Goal: Task Accomplishment & Management: Manage account settings

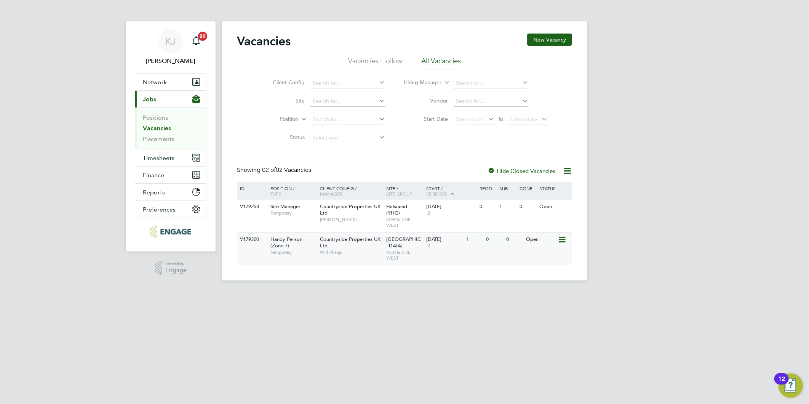
click at [333, 240] on div "Countryside Properties UK Ltd Will Allsop" at bounding box center [351, 245] width 67 height 26
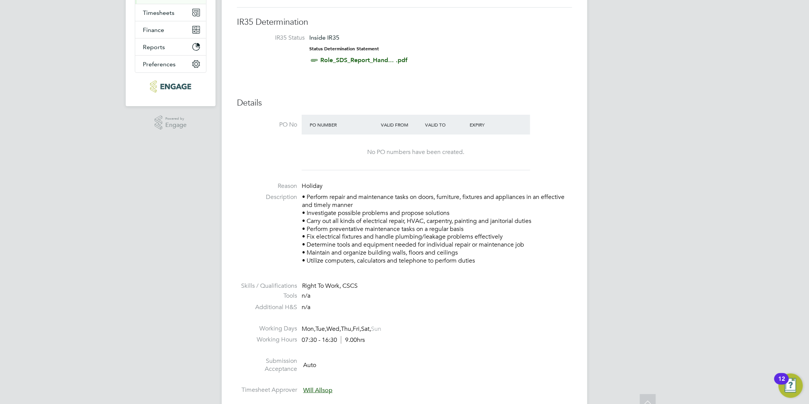
scroll to position [211, 0]
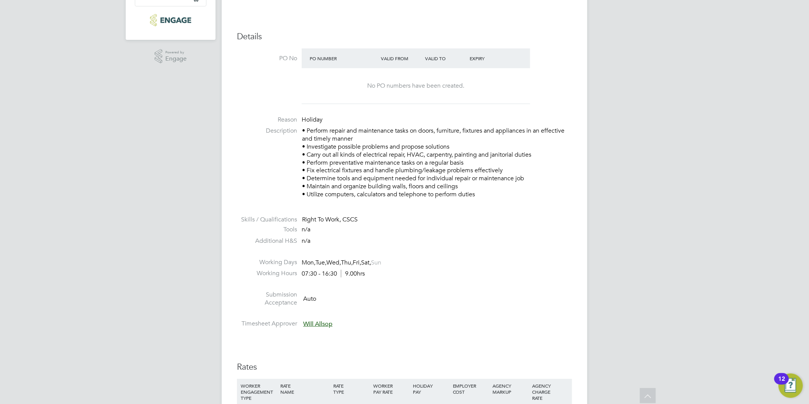
click at [448, 178] on p "• Perform repair and maintenance tasks on doors, furniture, fixtures and applia…" at bounding box center [437, 162] width 270 height 71
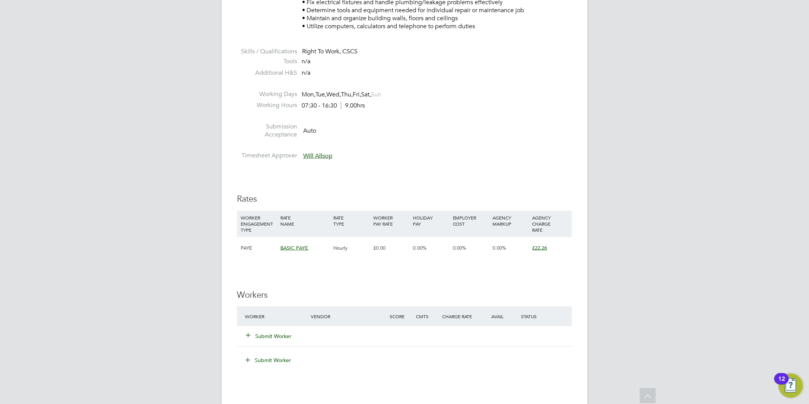
scroll to position [381, 0]
click at [277, 334] on button "Submit Worker" at bounding box center [269, 335] width 46 height 8
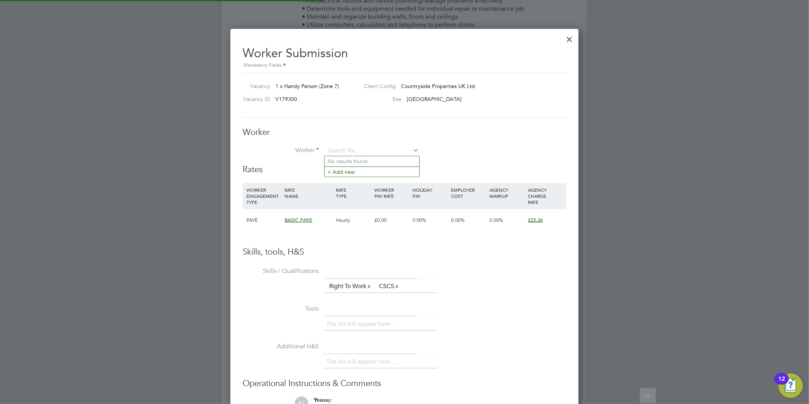
scroll to position [0, 0]
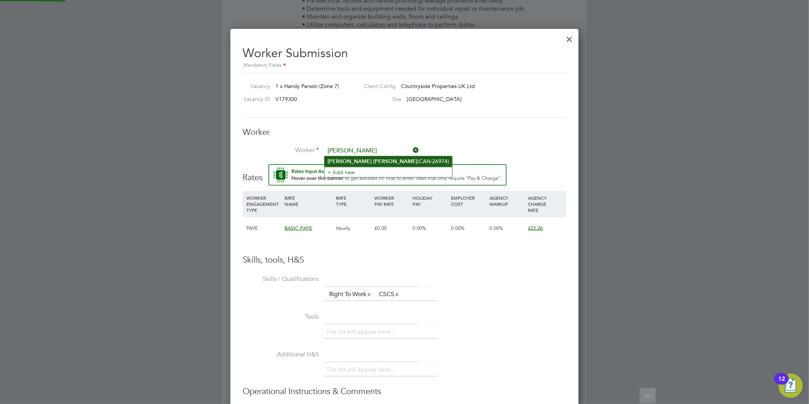
type input "Gary Davies"
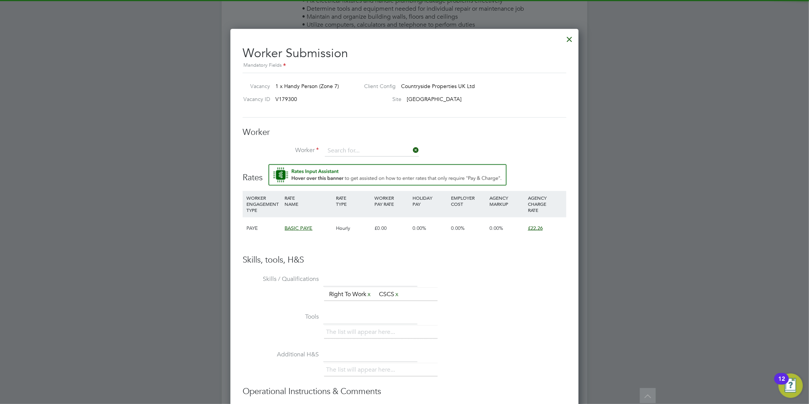
click at [376, 155] on div "All Vacancies Vacancy Activity Logs Vacancy Activity Logs All Vacancies Vacancy…" at bounding box center [405, 170] width 366 height 1090
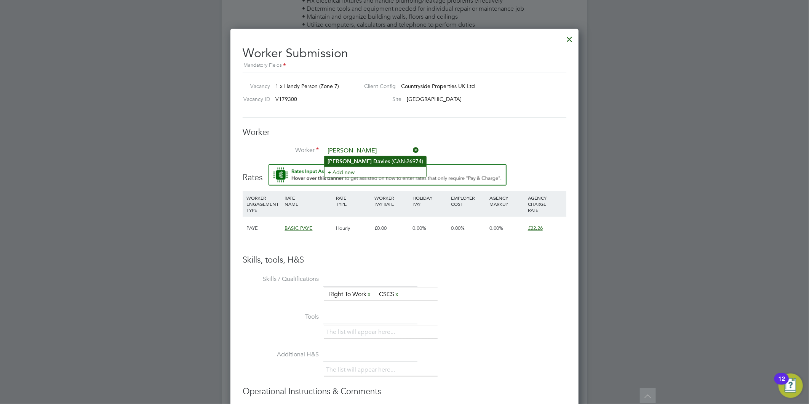
click at [369, 159] on li "Gary Davie s (CAN-26974)" at bounding box center [376, 161] width 102 height 10
type input "Gary Davies (CAN-26974)"
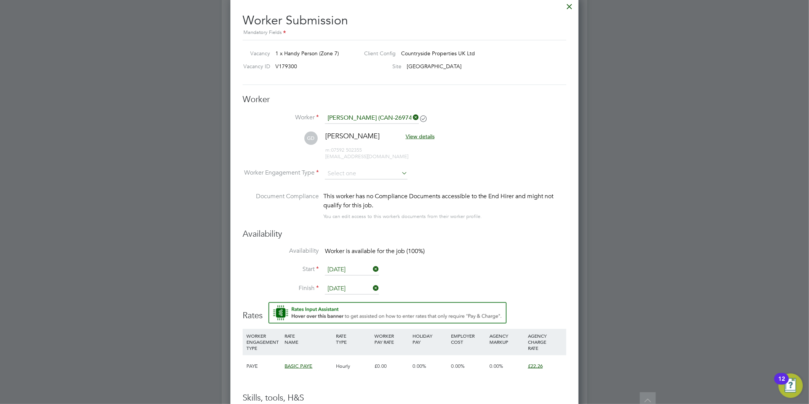
scroll to position [423, 0]
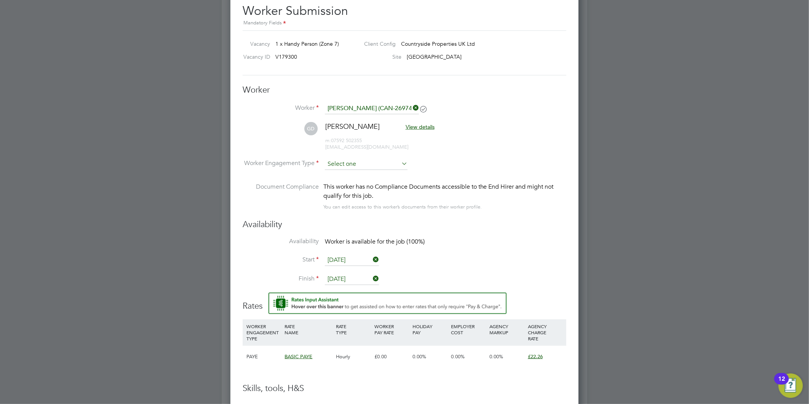
click at [344, 160] on input at bounding box center [366, 163] width 83 height 11
click at [349, 184] on li "PAYE" at bounding box center [366, 184] width 83 height 10
type input "PAYE"
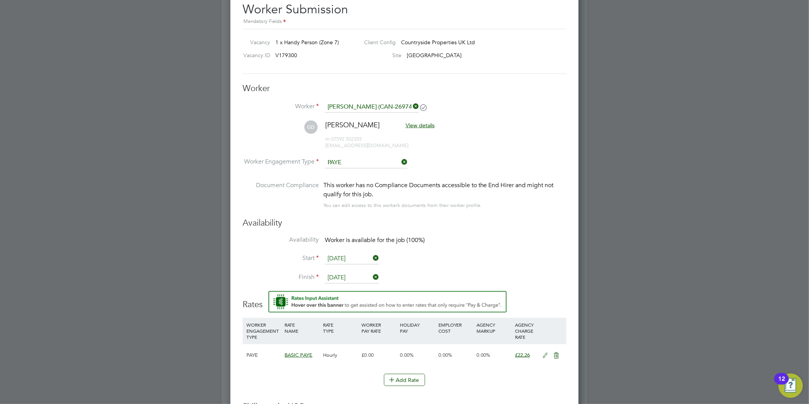
click at [340, 261] on input "01 Sep 2025" at bounding box center [352, 258] width 54 height 11
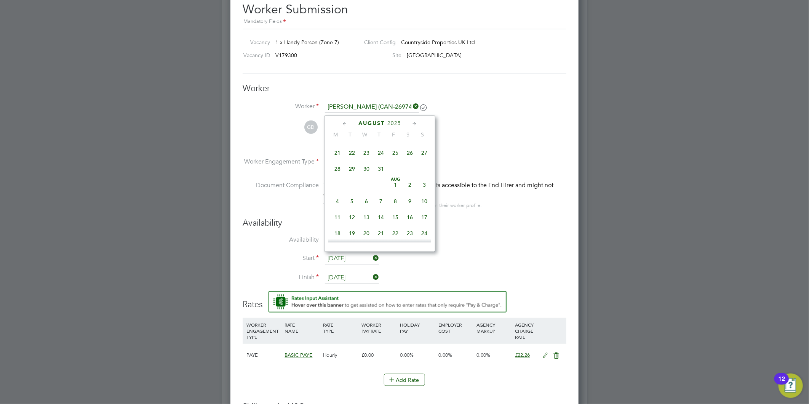
scroll to position [186, 0]
click at [364, 195] on span "20" at bounding box center [366, 191] width 14 height 14
type input "[DATE]"
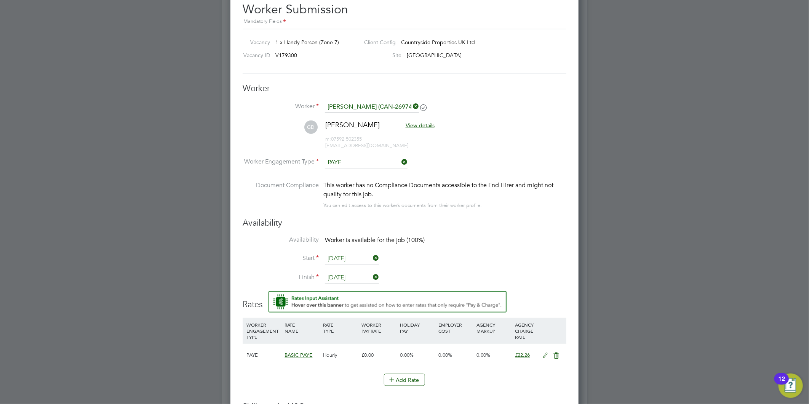
click at [351, 273] on input "09 Sep 2025" at bounding box center [352, 277] width 54 height 11
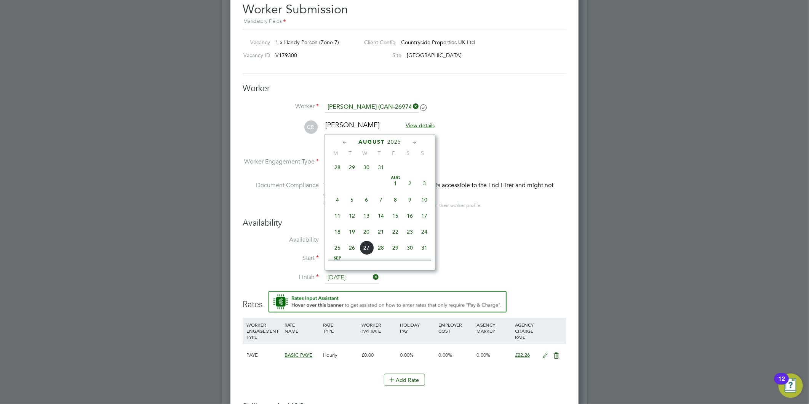
scroll to position [160, 0]
click at [280, 239] on label "Availability" at bounding box center [281, 240] width 76 height 8
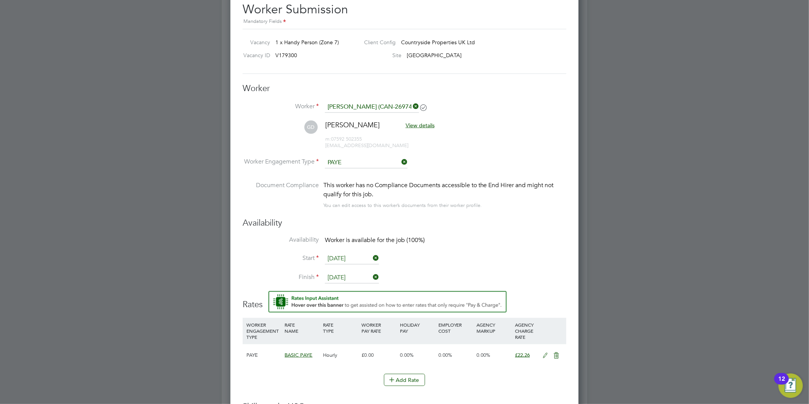
click at [349, 270] on li "Start 20 Aug 2025" at bounding box center [405, 262] width 324 height 19
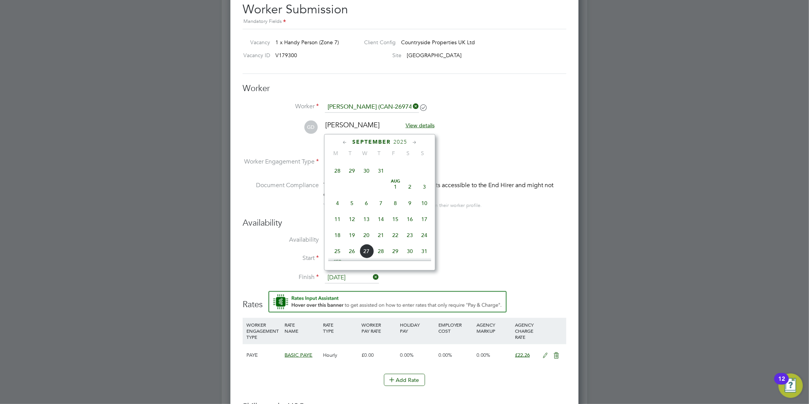
click at [355, 277] on input "09 Sep 2025" at bounding box center [352, 277] width 54 height 11
click at [426, 195] on span "24" at bounding box center [424, 193] width 14 height 14
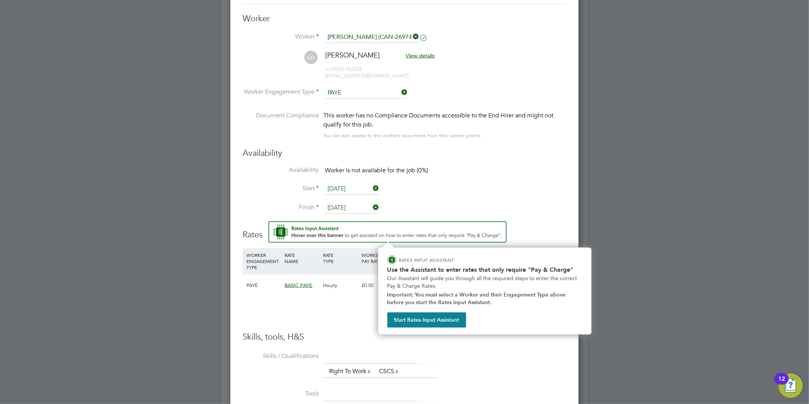
scroll to position [408, 0]
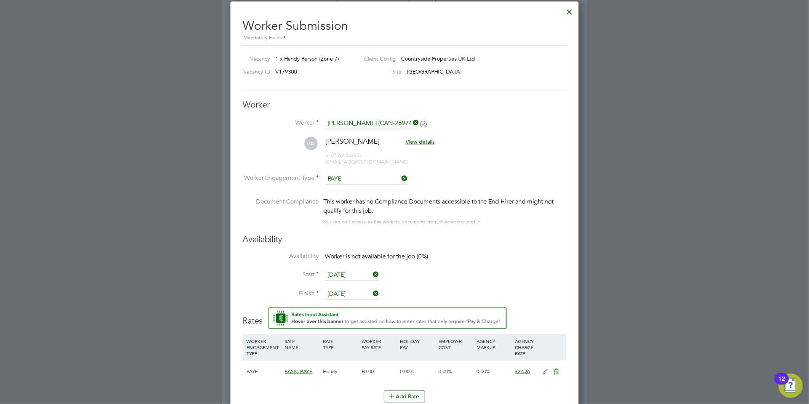
click at [344, 288] on input "24 Aug 2025" at bounding box center [352, 293] width 54 height 11
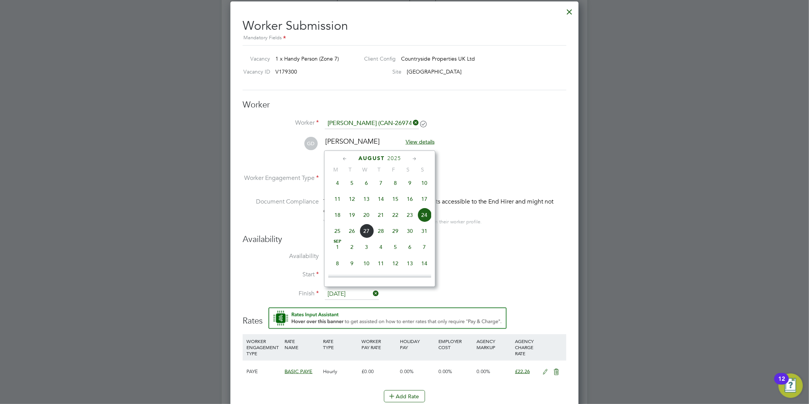
click at [393, 219] on span "22" at bounding box center [395, 215] width 14 height 14
type input "[DATE]"
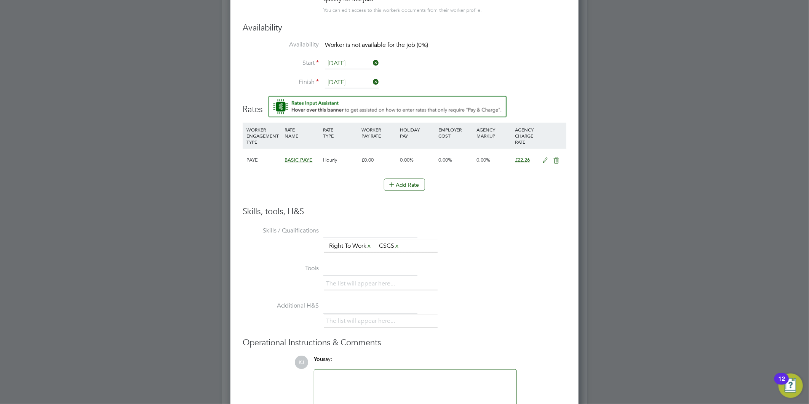
scroll to position [705, 0]
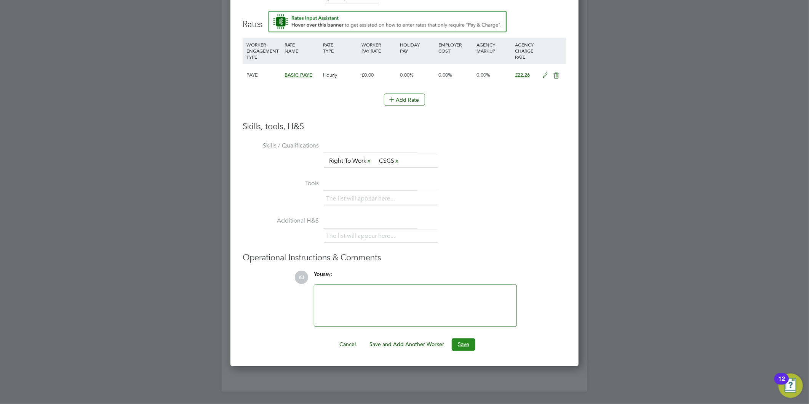
click at [463, 338] on button "Save" at bounding box center [464, 344] width 24 height 12
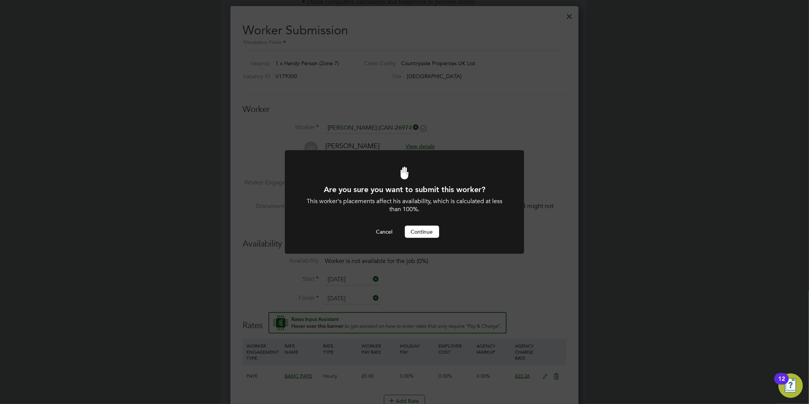
drag, startPoint x: 431, startPoint y: 231, endPoint x: 411, endPoint y: 241, distance: 23.0
click at [431, 231] on button "Continue" at bounding box center [422, 232] width 34 height 12
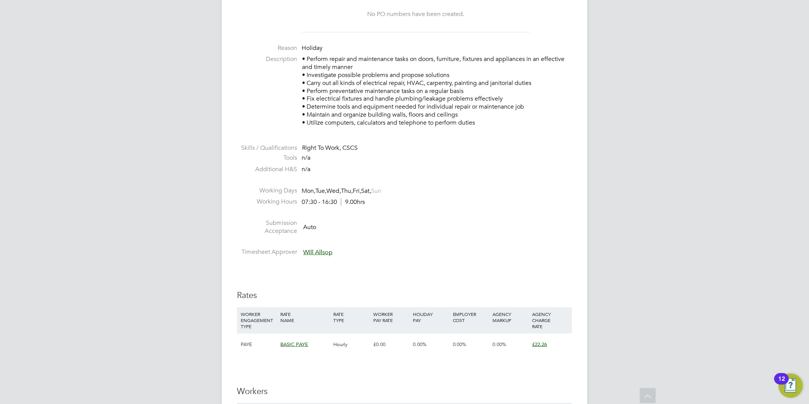
scroll to position [466, 0]
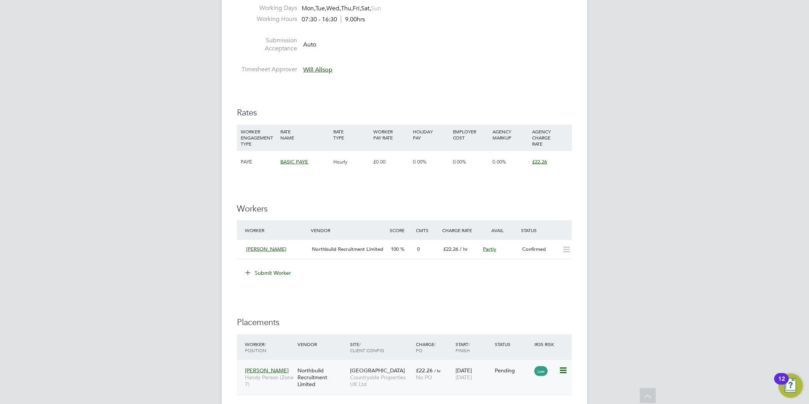
click at [562, 369] on icon at bounding box center [563, 370] width 8 height 9
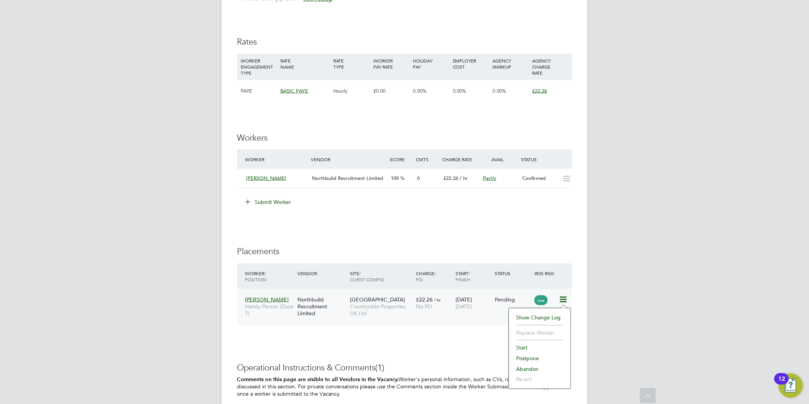
scroll to position [550, 0]
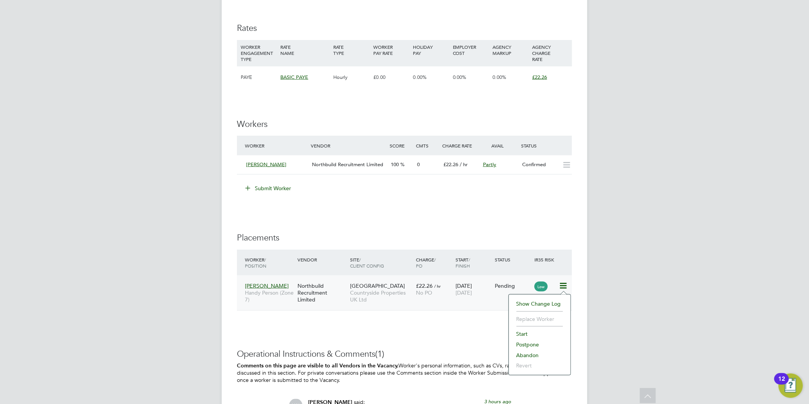
click at [518, 334] on li "Start" at bounding box center [540, 333] width 54 height 11
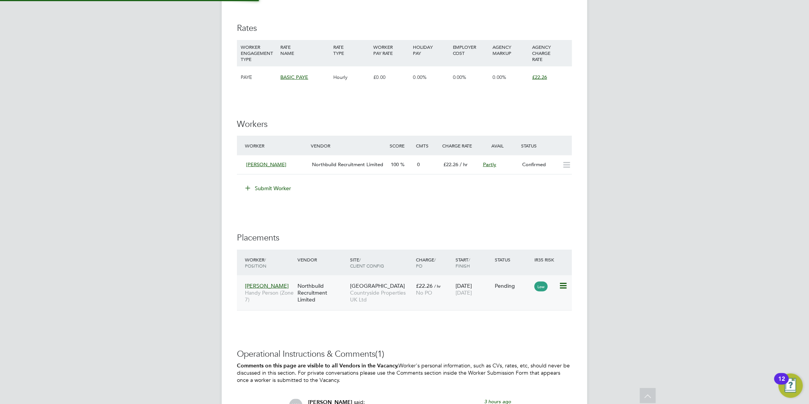
scroll to position [4, 3]
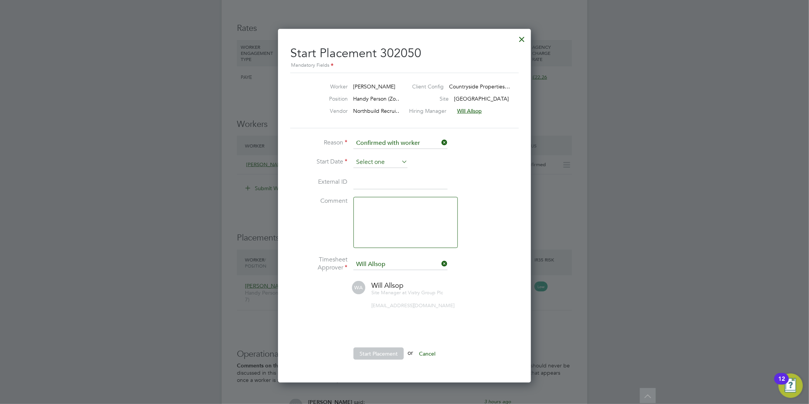
click at [368, 162] on input at bounding box center [381, 162] width 54 height 11
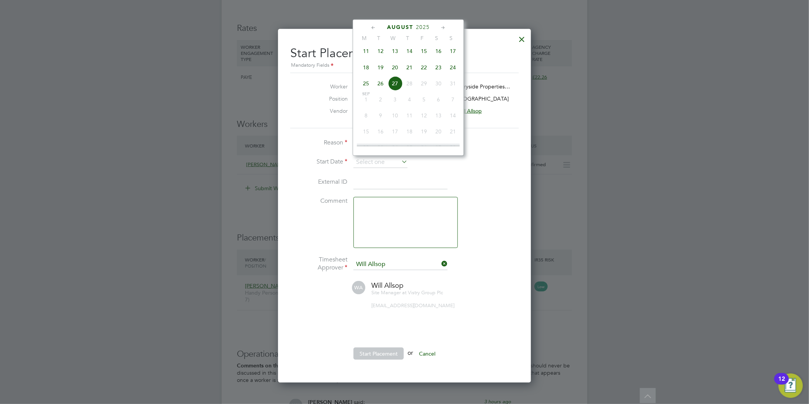
click at [397, 71] on span "20" at bounding box center [395, 67] width 14 height 14
type input "[DATE]"
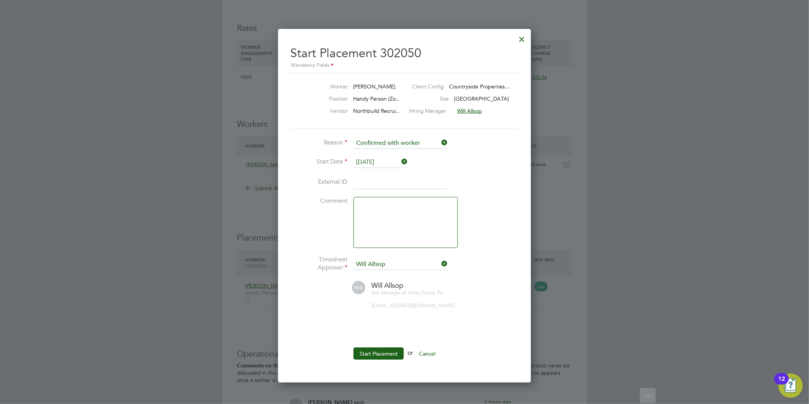
click at [367, 347] on button "Start Placement" at bounding box center [379, 353] width 50 height 12
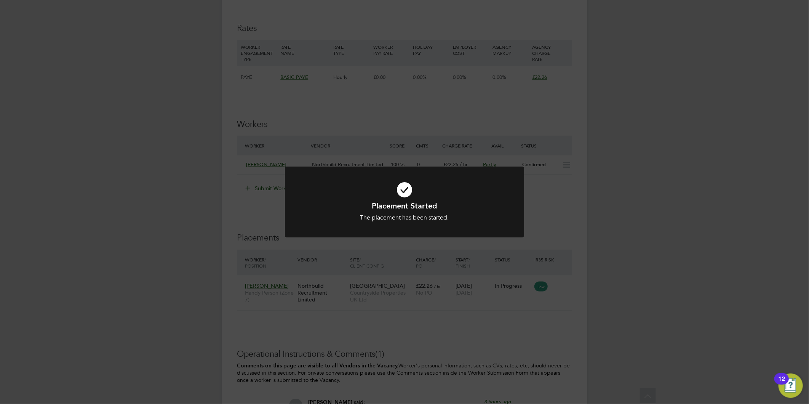
click at [277, 306] on div "Placement Started The placement has been started. Cancel Okay" at bounding box center [404, 202] width 809 height 404
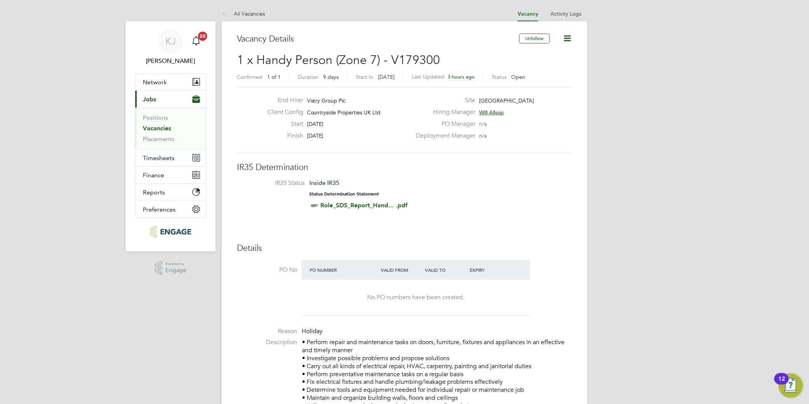
click at [567, 37] on icon at bounding box center [568, 39] width 10 height 10
click at [547, 66] on li "Update Status" at bounding box center [549, 67] width 44 height 11
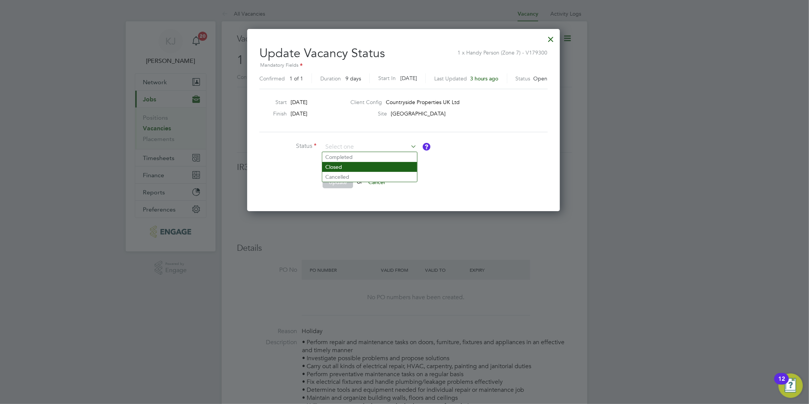
click at [341, 168] on li "Closed" at bounding box center [369, 167] width 95 height 10
type input "Closed"
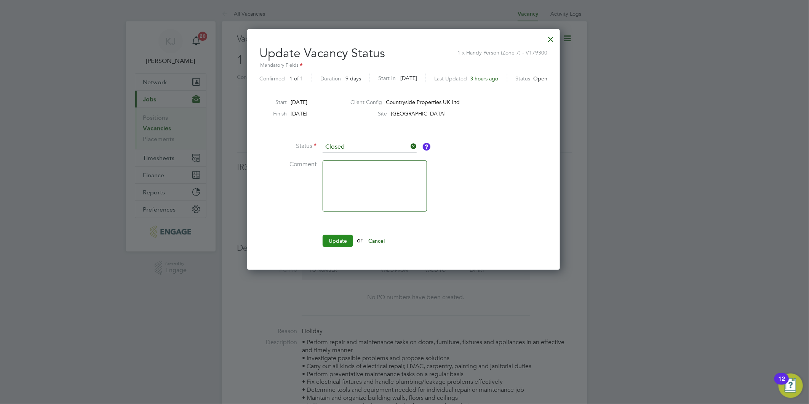
click at [339, 245] on button "Update" at bounding box center [338, 241] width 30 height 12
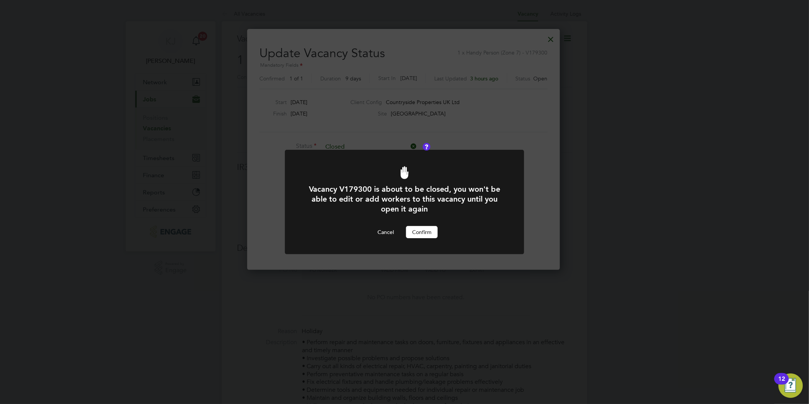
drag, startPoint x: 424, startPoint y: 233, endPoint x: 413, endPoint y: 241, distance: 13.7
click at [422, 232] on button "Confirm" at bounding box center [422, 232] width 32 height 12
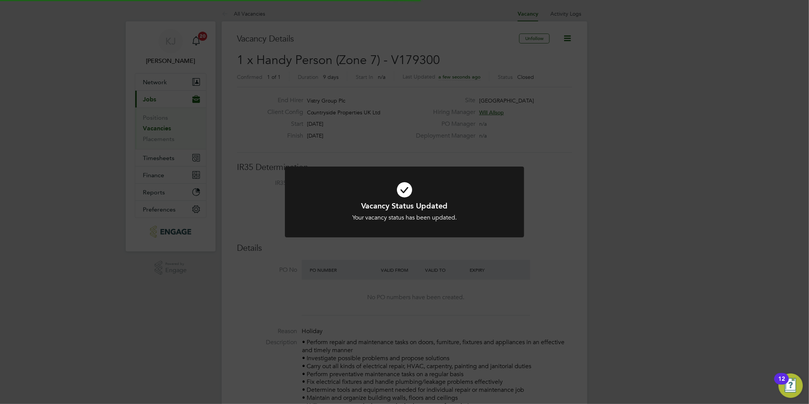
click at [134, 168] on div "Vacancy Status Updated Your vacancy status has been updated. Cancel Okay" at bounding box center [404, 202] width 809 height 404
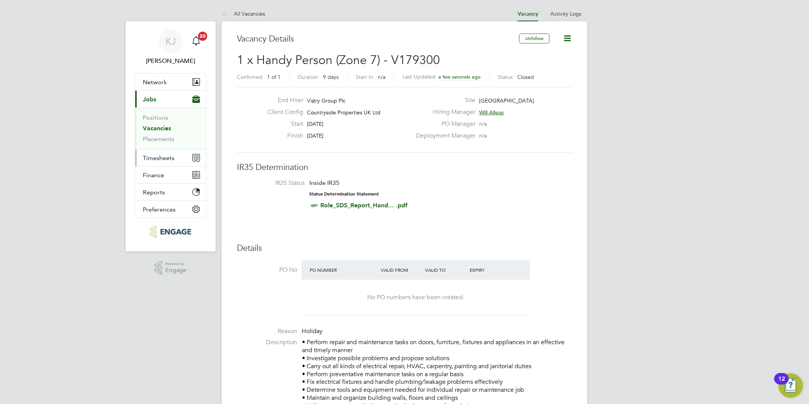
click at [169, 154] on span "Timesheets" at bounding box center [159, 157] width 32 height 7
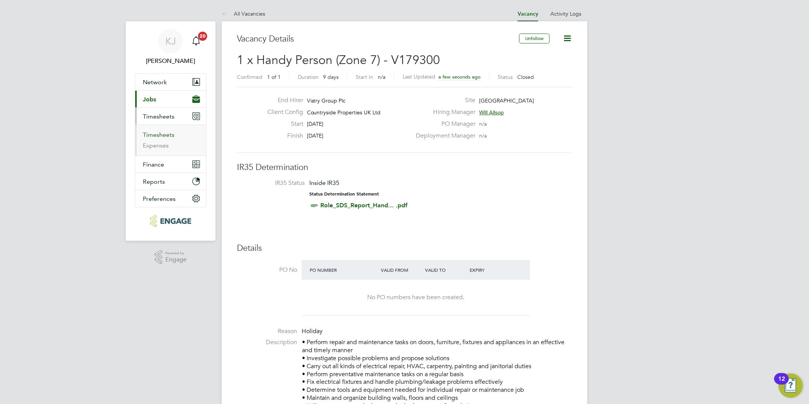
click at [155, 135] on link "Timesheets" at bounding box center [159, 134] width 32 height 7
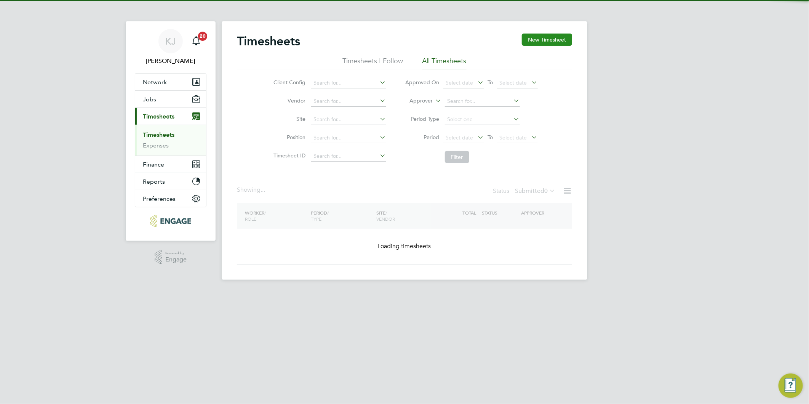
click at [538, 41] on button "New Timesheet" at bounding box center [547, 40] width 50 height 12
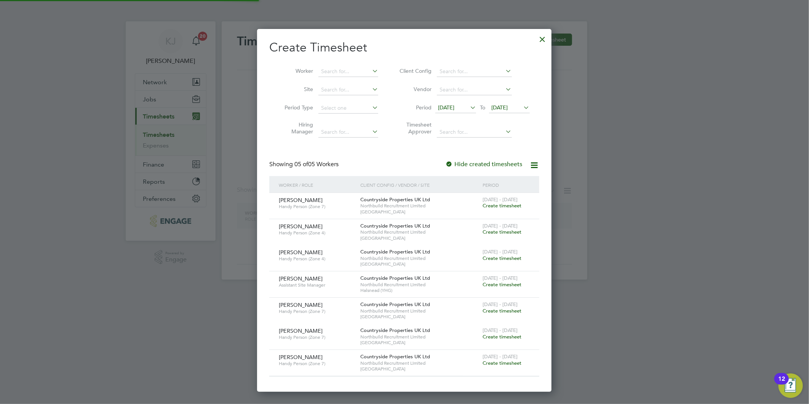
drag, startPoint x: 455, startPoint y: 111, endPoint x: 452, endPoint y: 104, distance: 8.2
click at [454, 108] on span "13 Aug 2025" at bounding box center [455, 108] width 41 height 10
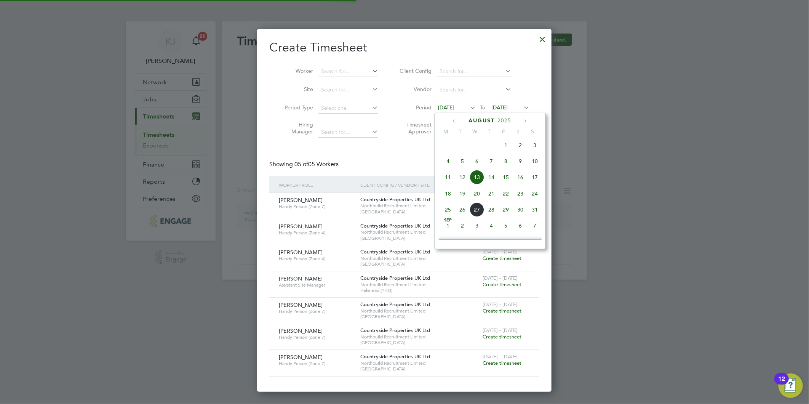
drag, startPoint x: 449, startPoint y: 196, endPoint x: 483, endPoint y: 166, distance: 45.4
click at [448, 195] on span "18" at bounding box center [448, 193] width 14 height 14
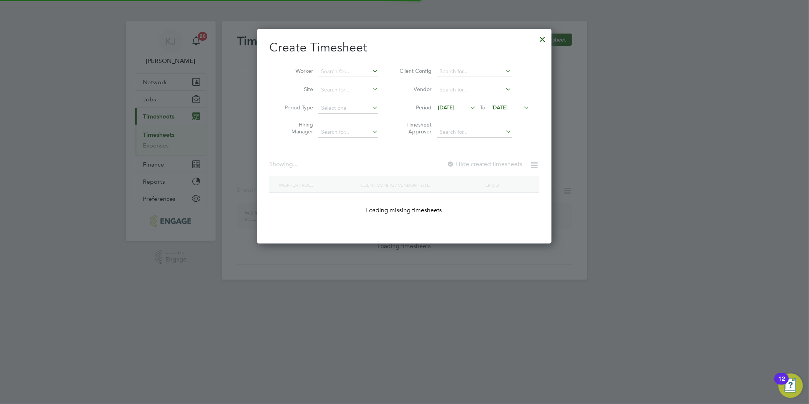
click at [503, 105] on span "[DATE]" at bounding box center [500, 107] width 16 height 7
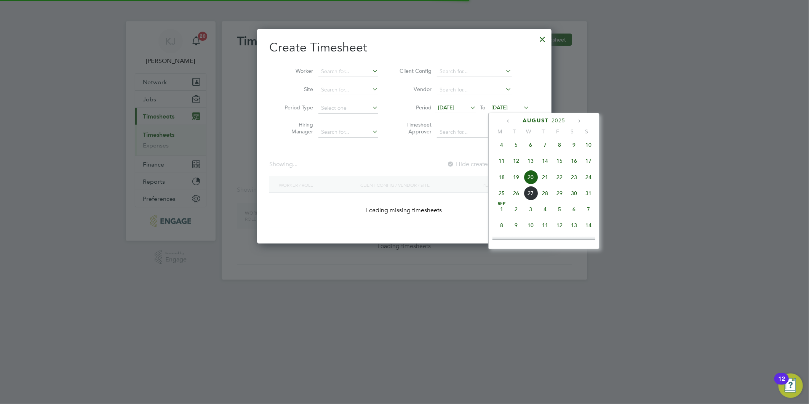
click at [583, 178] on span "24" at bounding box center [588, 177] width 14 height 14
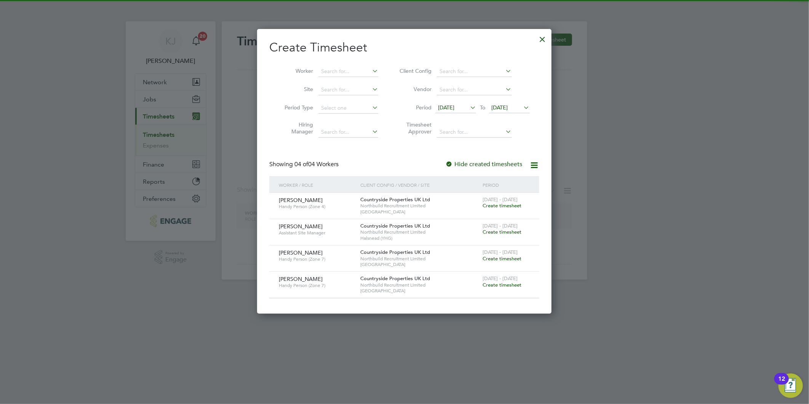
click at [513, 282] on span "Create timesheet" at bounding box center [502, 285] width 39 height 6
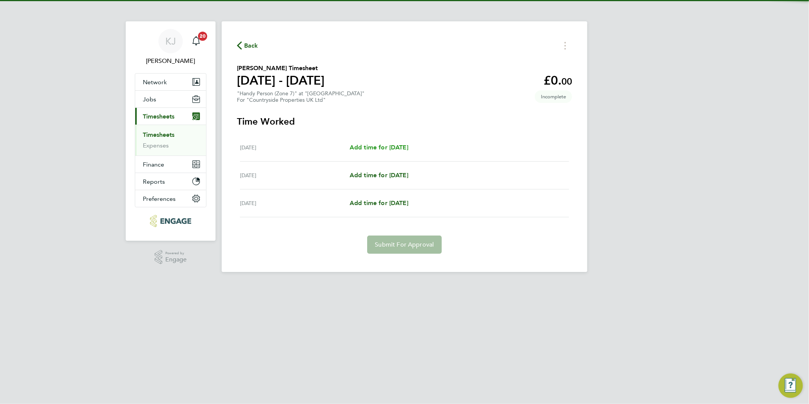
click at [397, 151] on div "Wed 20 Aug Add time for Wed 20 Aug Add time for Wed 20 Aug" at bounding box center [404, 148] width 329 height 28
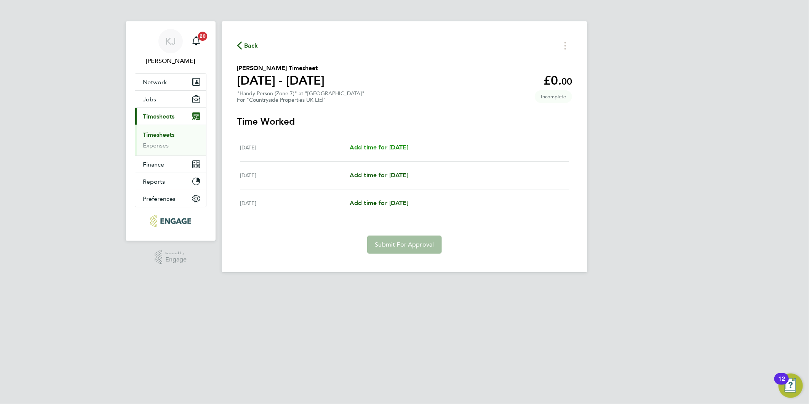
drag, startPoint x: 397, startPoint y: 151, endPoint x: 397, endPoint y: 146, distance: 5.7
click at [397, 146] on span "Add time for Wed 20 Aug" at bounding box center [379, 147] width 59 height 7
select select "30"
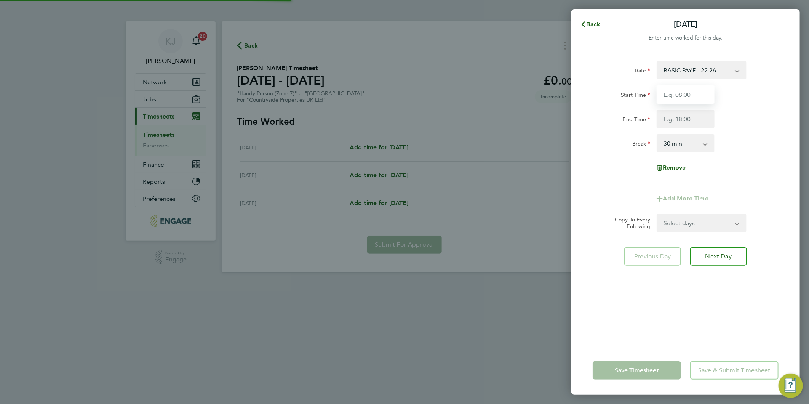
click at [692, 89] on input "Start Time" at bounding box center [686, 94] width 58 height 18
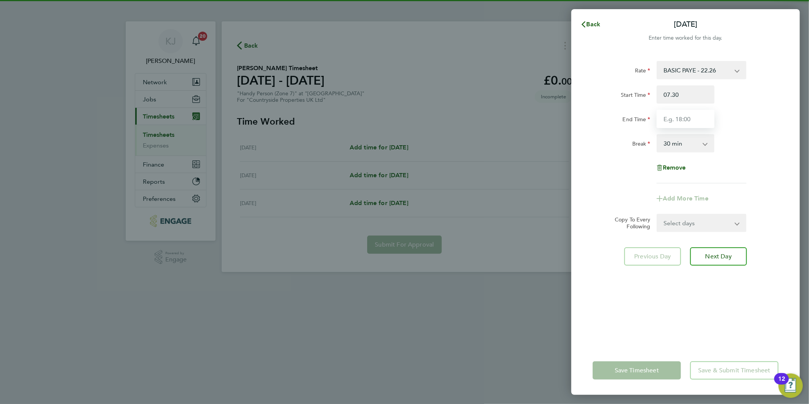
type input "07:30"
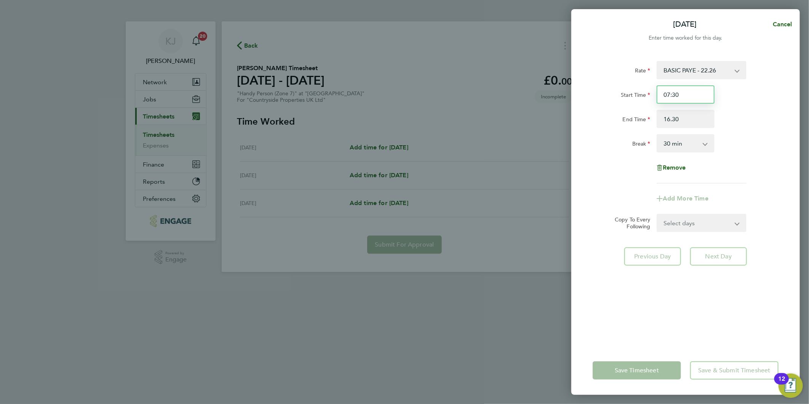
type input "16:30"
click at [694, 89] on input "07:30" at bounding box center [686, 94] width 58 height 18
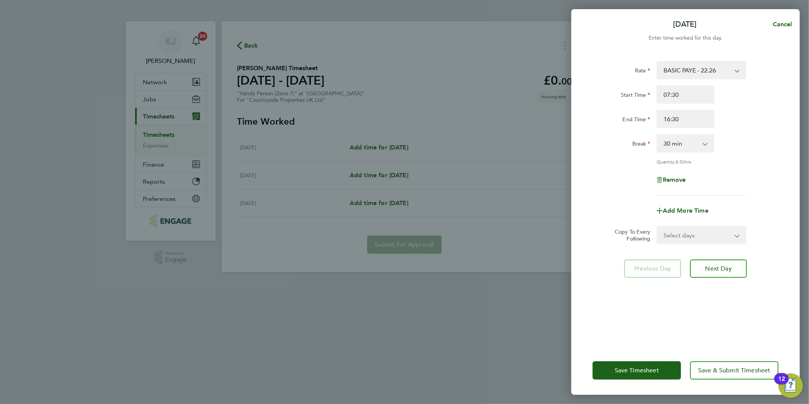
click at [684, 237] on select "Select days Day Thursday Friday" at bounding box center [698, 235] width 80 height 17
select select "FRI"
click at [658, 227] on select "Select days Day Thursday Friday" at bounding box center [698, 235] width 80 height 17
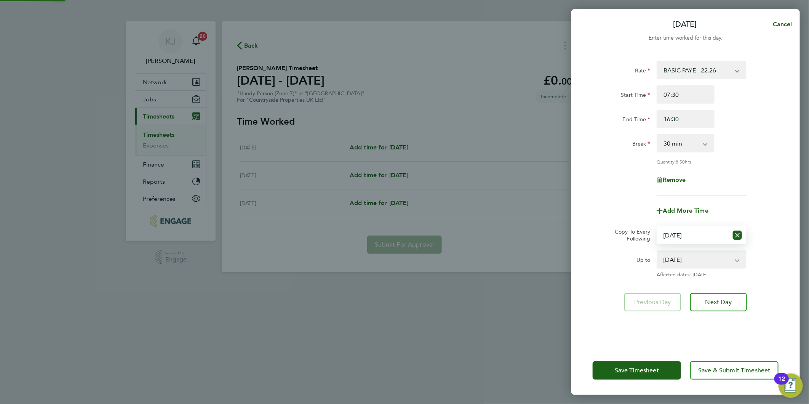
click at [717, 265] on select "[DATE]" at bounding box center [697, 259] width 79 height 17
click at [532, 265] on div "Wed 20 Aug Cancel Enter time worked for this day. Rate BASIC PAYE - 22.26 Start…" at bounding box center [404, 202] width 809 height 404
click at [730, 299] on span "Next Day" at bounding box center [719, 302] width 26 height 8
select select "30"
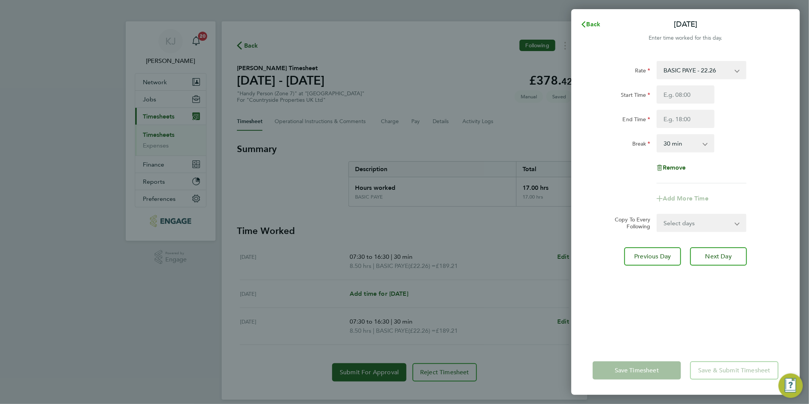
click at [585, 23] on icon "button" at bounding box center [584, 24] width 6 height 6
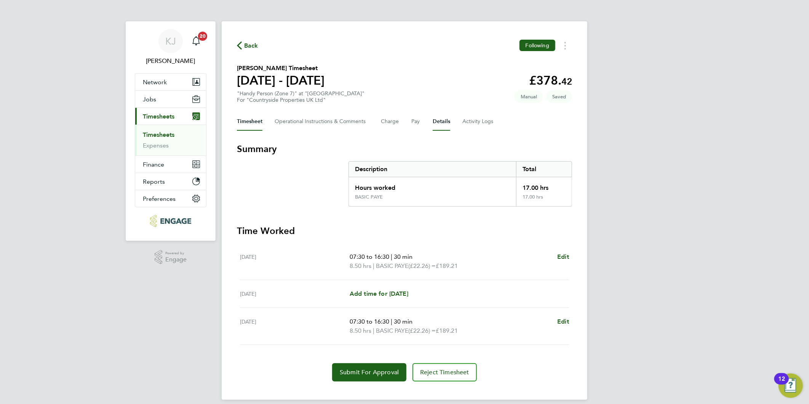
click at [442, 116] on button "Details" at bounding box center [442, 121] width 18 height 18
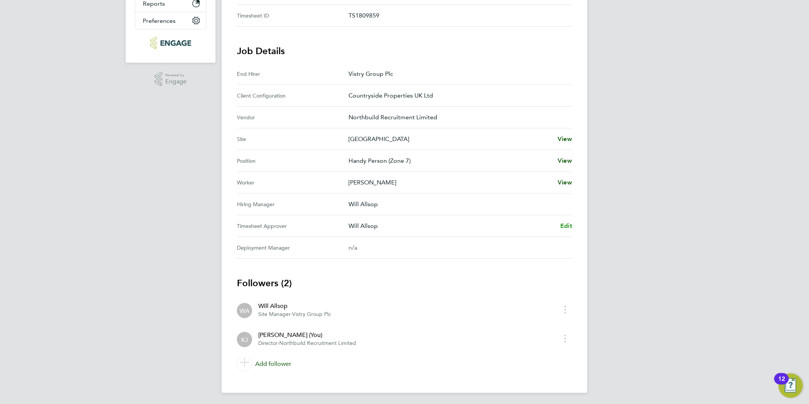
click at [567, 226] on span "Edit" at bounding box center [566, 225] width 12 height 7
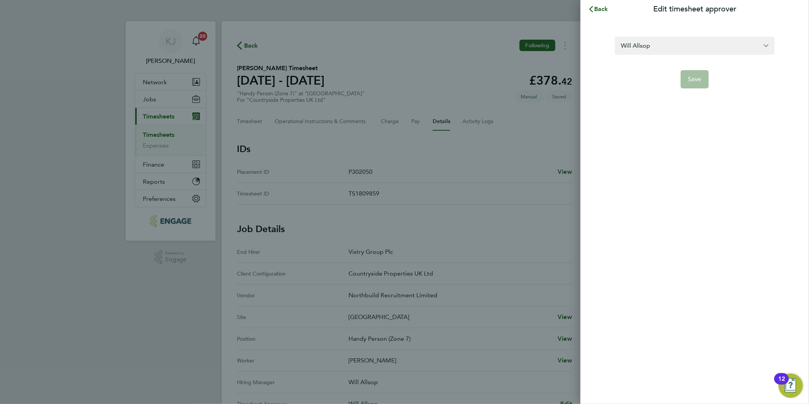
click at [719, 34] on section "Will Allsop Save" at bounding box center [695, 57] width 186 height 61
click at [711, 44] on input "Will Allsop" at bounding box center [695, 46] width 160 height 18
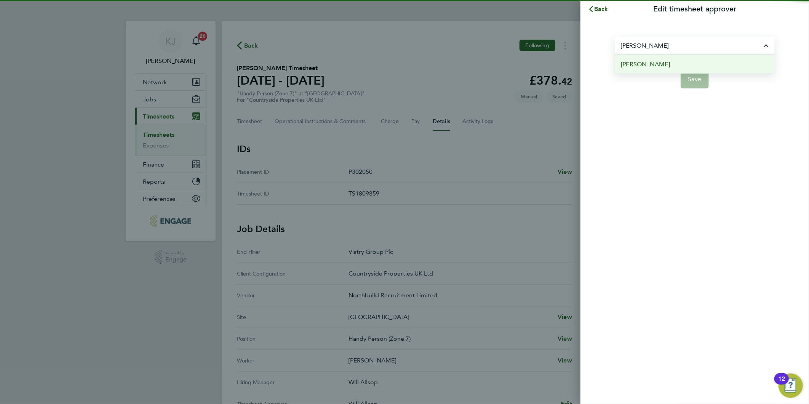
click at [672, 66] on li "[PERSON_NAME]" at bounding box center [695, 64] width 160 height 19
type input "[PERSON_NAME]"
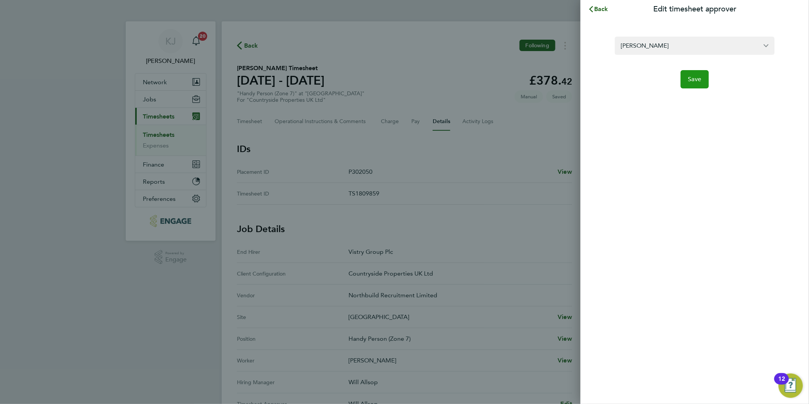
drag, startPoint x: 695, startPoint y: 76, endPoint x: 668, endPoint y: 105, distance: 39.6
click at [695, 76] on span "Save" at bounding box center [694, 79] width 13 height 8
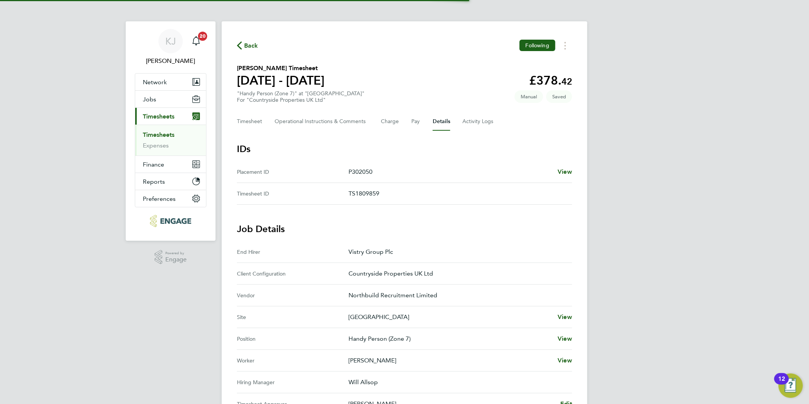
drag, startPoint x: 361, startPoint y: 187, endPoint x: 697, endPoint y: 155, distance: 337.6
click at [698, 155] on div "KJ Kirsty Jones Notifications 20 Applications: Network Team Members Businesses …" at bounding box center [404, 291] width 809 height 583
click at [248, 120] on button "Timesheet" at bounding box center [250, 121] width 26 height 18
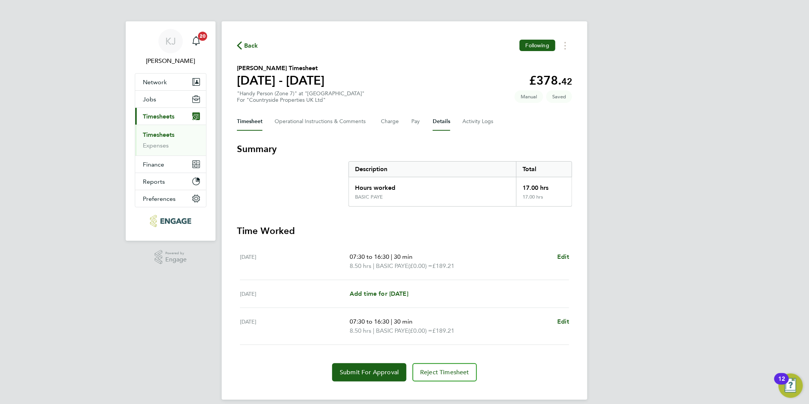
click at [434, 120] on button "Details" at bounding box center [442, 121] width 18 height 18
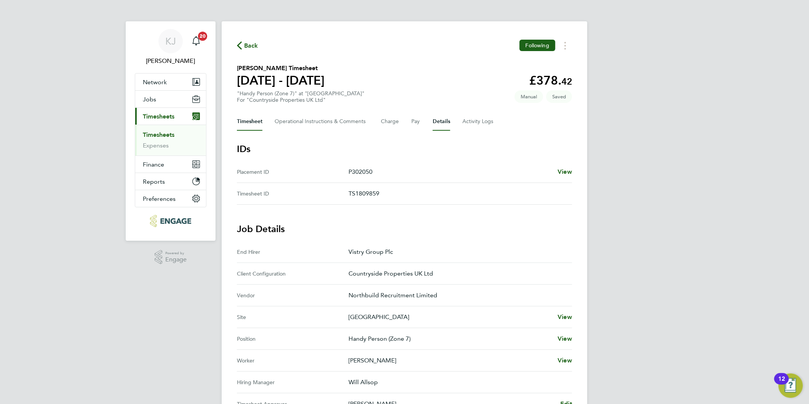
click at [262, 125] on button "Timesheet" at bounding box center [250, 121] width 26 height 18
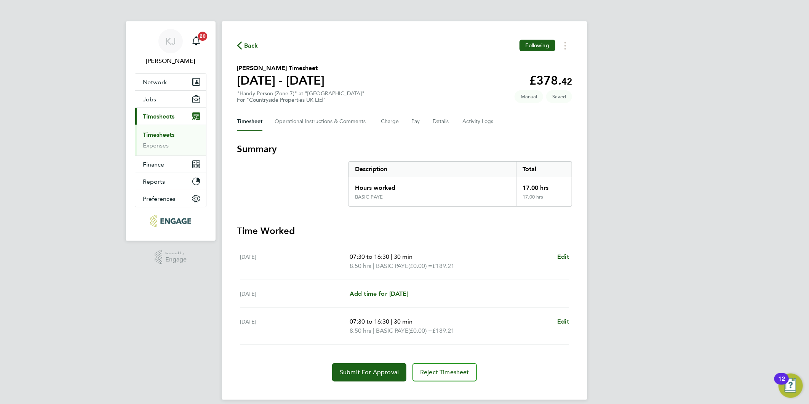
click at [372, 287] on div "Thu 21 Aug Add time for Thu 21 Aug Add time for Thu 21 Aug" at bounding box center [404, 294] width 329 height 28
click at [373, 290] on span "Add time for Thu 21 Aug" at bounding box center [379, 293] width 59 height 7
select select "30"
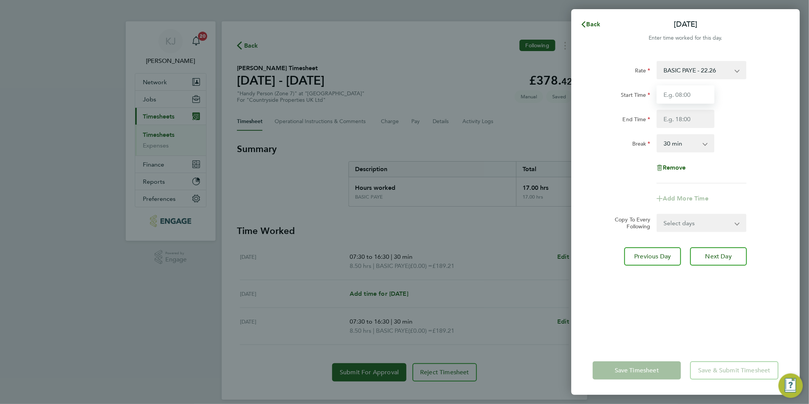
click at [685, 92] on input "Start Time" at bounding box center [686, 94] width 58 height 18
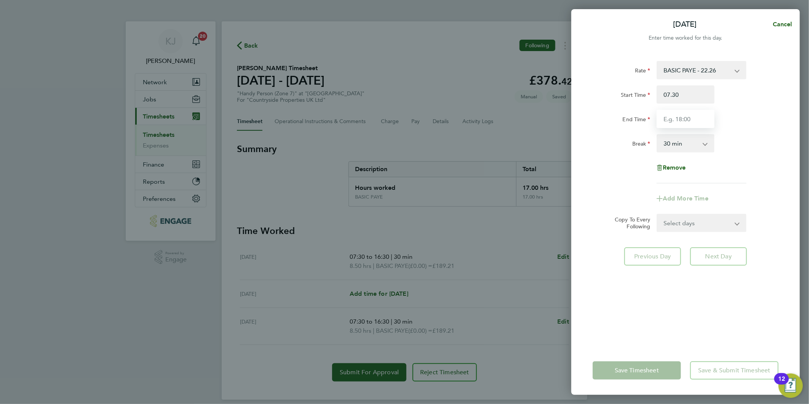
type input "07:30"
type input "16:30"
click at [690, 94] on input "07:30" at bounding box center [686, 94] width 58 height 18
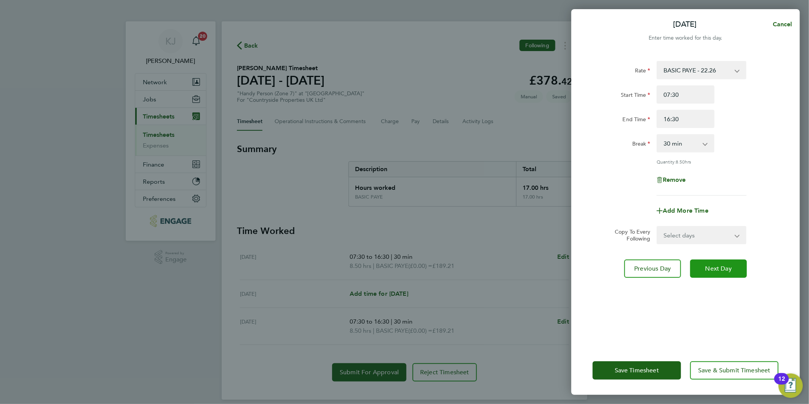
click at [719, 273] on button "Next Day" at bounding box center [718, 268] width 57 height 18
select select "30"
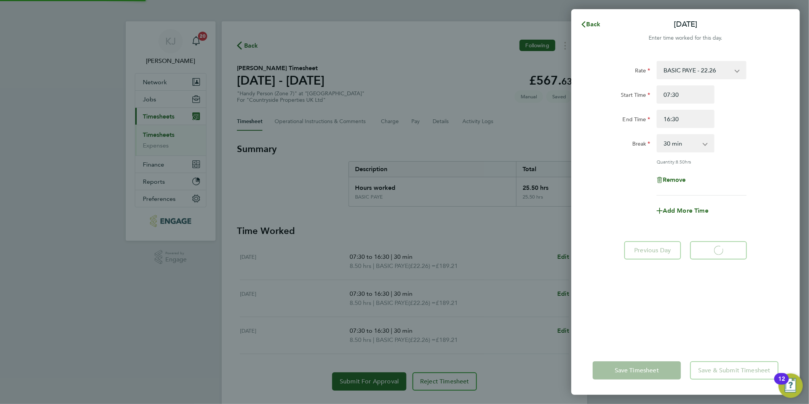
select select "30"
click at [586, 19] on button "Back" at bounding box center [590, 24] width 35 height 15
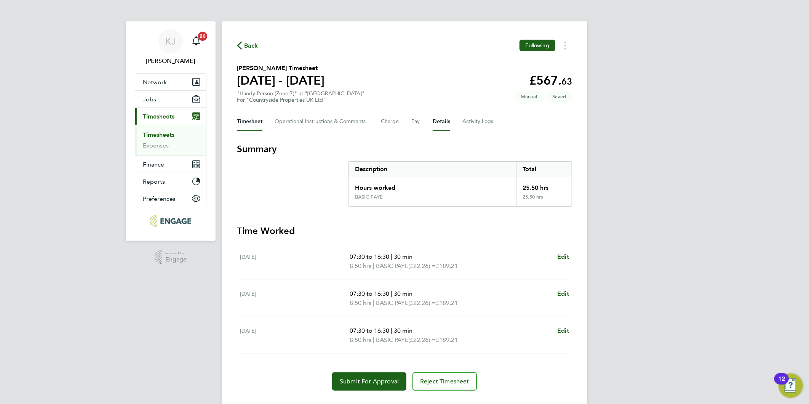
click at [448, 115] on button "Details" at bounding box center [442, 121] width 18 height 18
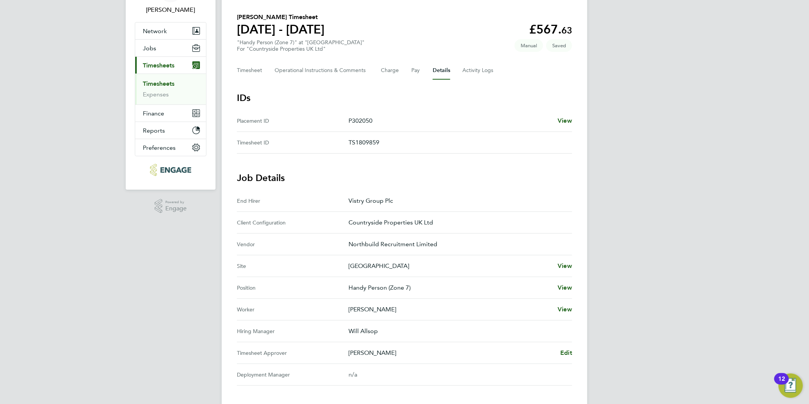
scroll to position [42, 0]
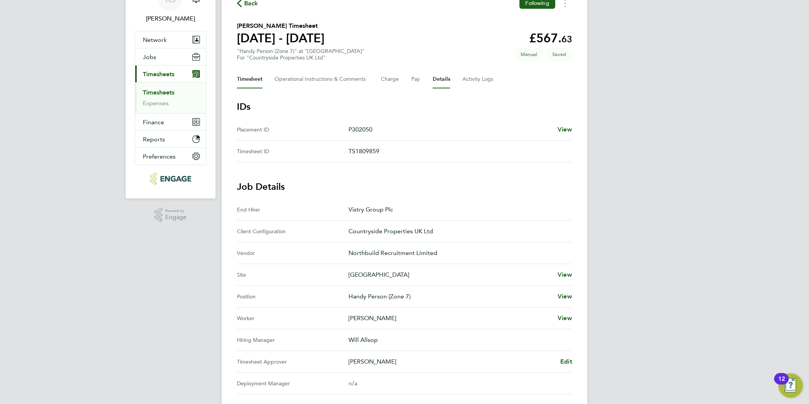
click at [261, 77] on button "Timesheet" at bounding box center [250, 79] width 26 height 18
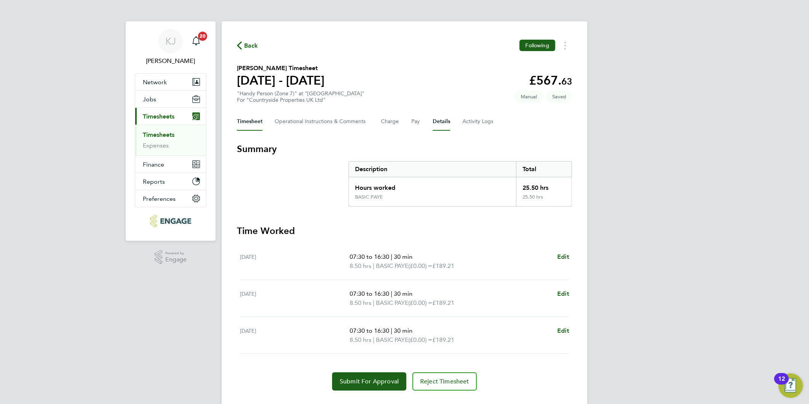
drag, startPoint x: 439, startPoint y: 127, endPoint x: 424, endPoint y: 136, distance: 17.6
click at [439, 127] on button "Details" at bounding box center [442, 121] width 18 height 18
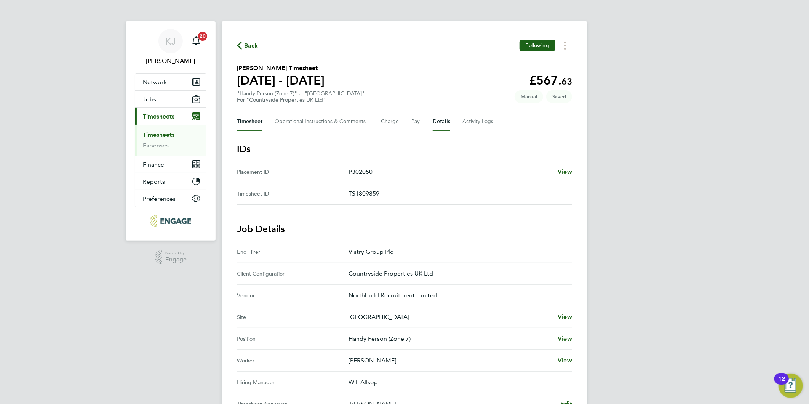
click at [252, 120] on button "Timesheet" at bounding box center [250, 121] width 26 height 18
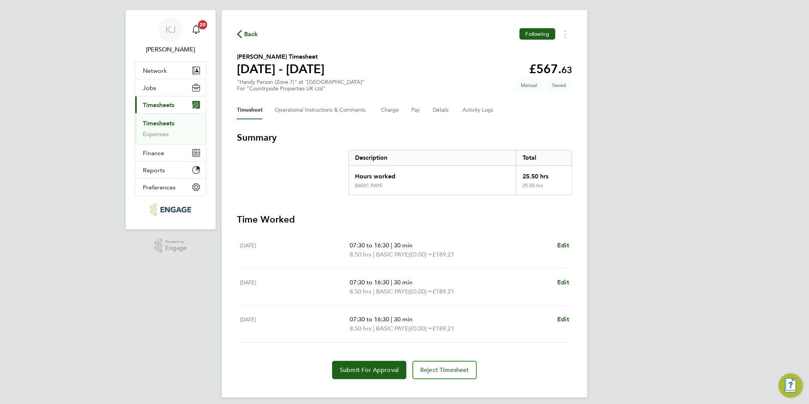
scroll to position [16, 0]
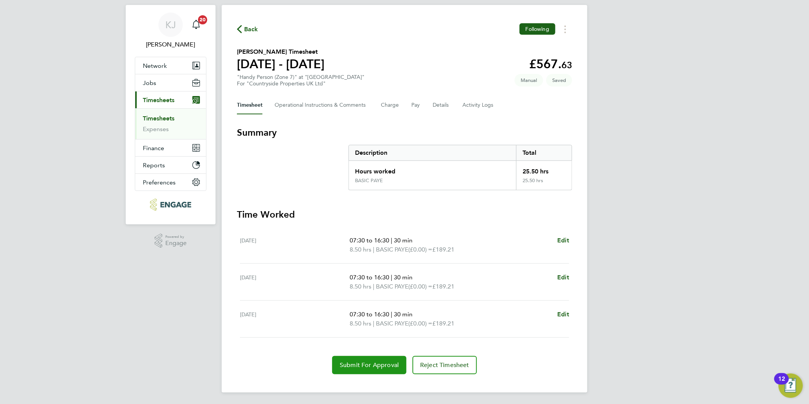
click at [364, 368] on button "Submit For Approval" at bounding box center [369, 365] width 74 height 18
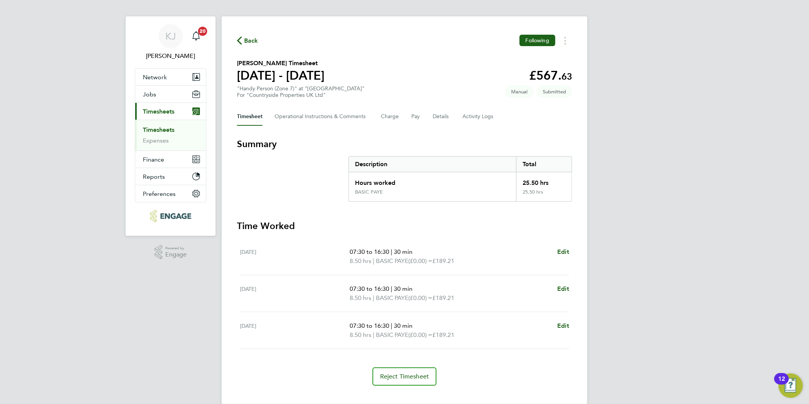
scroll to position [0, 0]
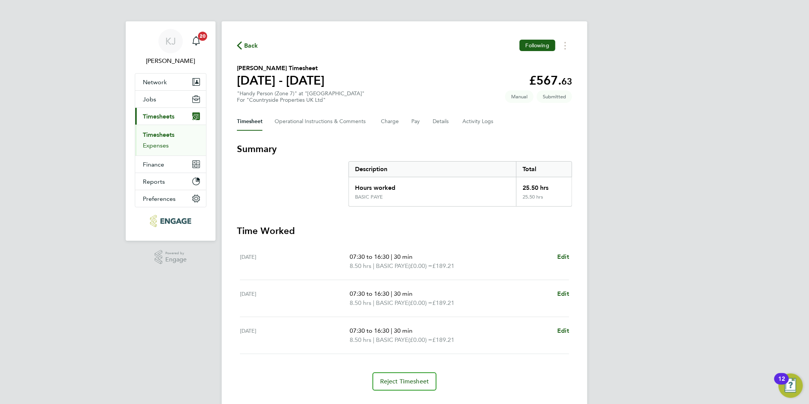
drag, startPoint x: 147, startPoint y: 140, endPoint x: 148, endPoint y: 149, distance: 9.2
click at [147, 140] on li "Timesheets" at bounding box center [171, 136] width 57 height 11
click at [150, 149] on link "Expenses" at bounding box center [156, 145] width 26 height 7
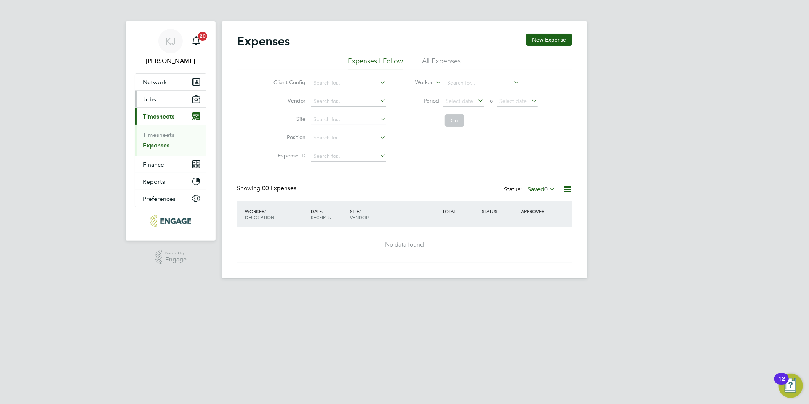
click at [149, 96] on span "Jobs" at bounding box center [149, 99] width 13 height 7
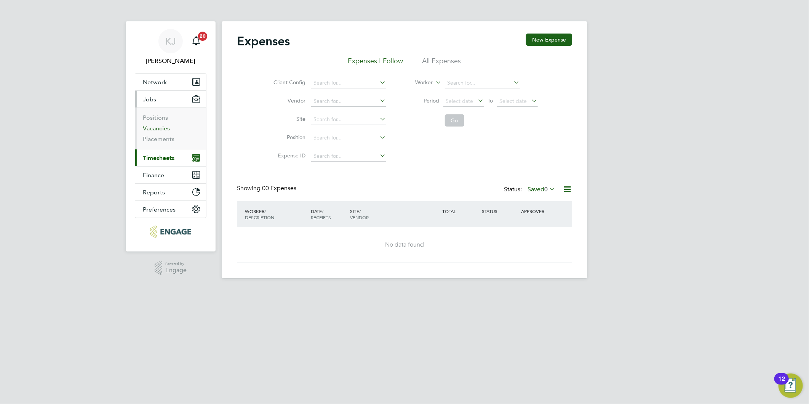
click at [151, 128] on link "Vacancies" at bounding box center [156, 128] width 27 height 7
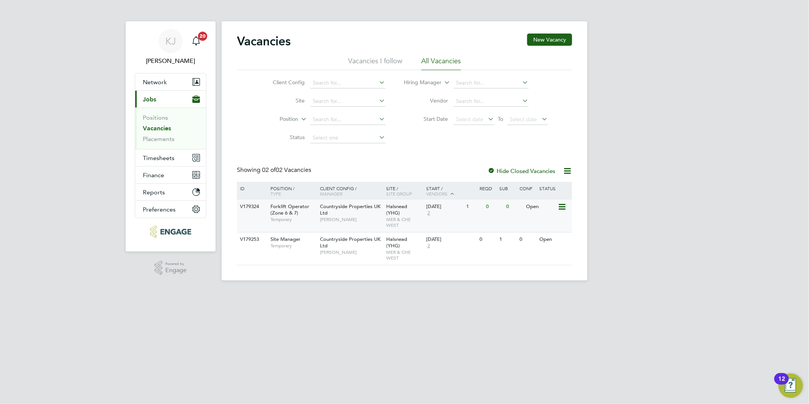
click at [401, 208] on span "Halsnead (YHG)" at bounding box center [397, 209] width 21 height 13
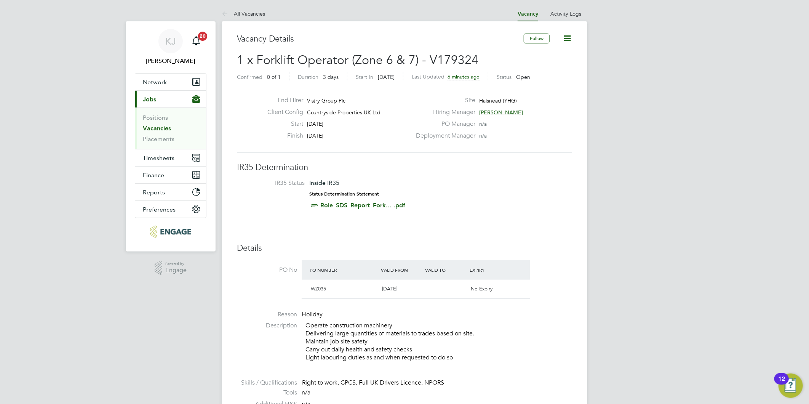
click at [158, 125] on link "Vacancies" at bounding box center [157, 128] width 28 height 7
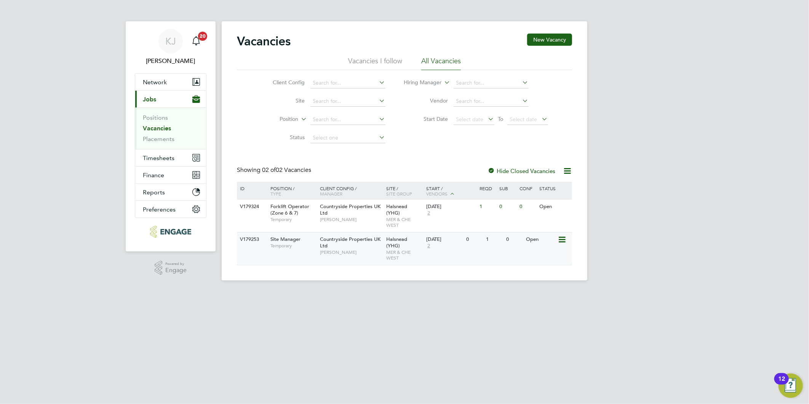
click at [378, 238] on div "Countryside Properties UK Ltd Lee Roche" at bounding box center [351, 245] width 67 height 26
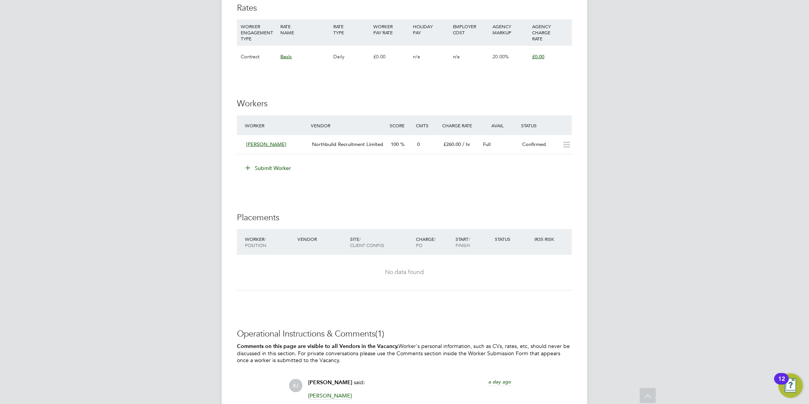
scroll to position [656, 0]
click at [450, 145] on span "£260.00" at bounding box center [452, 145] width 18 height 6
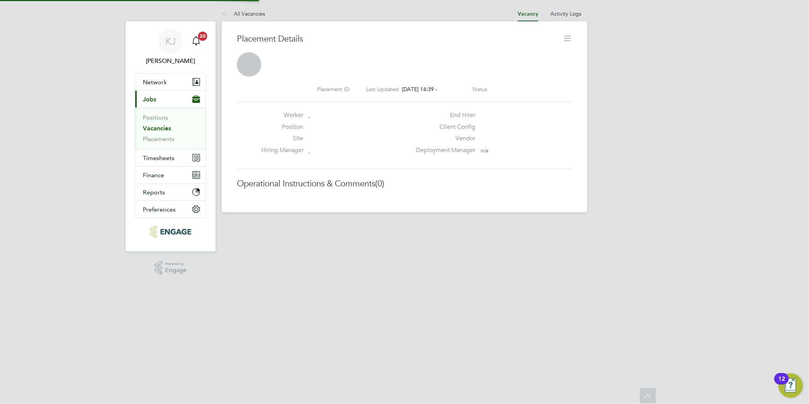
scroll to position [4, 4]
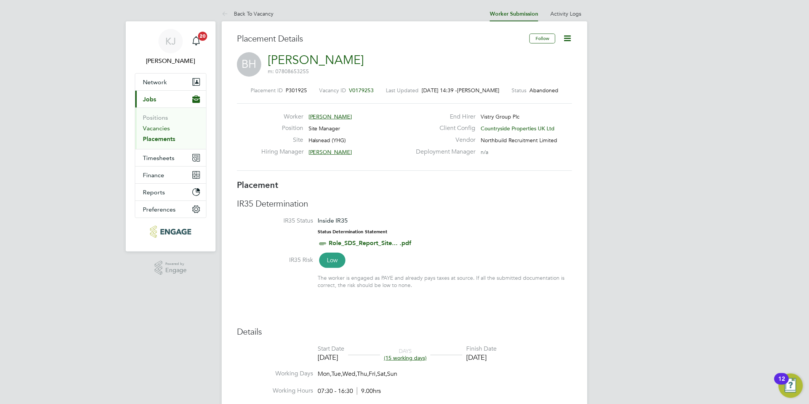
click at [154, 126] on link "Vacancies" at bounding box center [156, 128] width 27 height 7
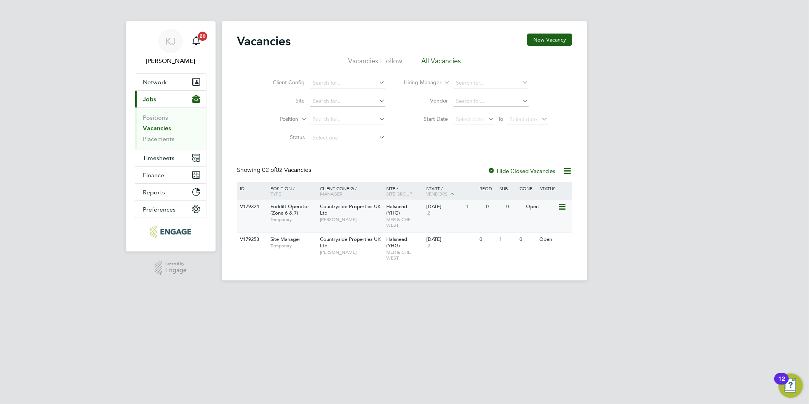
click at [325, 204] on span "Countryside Properties UK Ltd" at bounding box center [350, 209] width 61 height 13
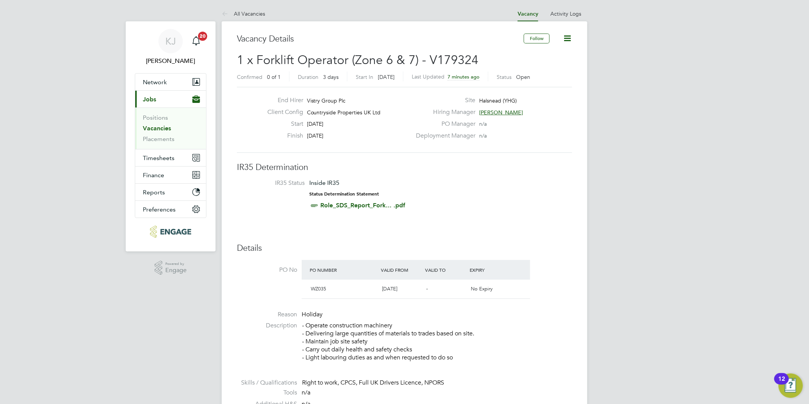
click at [566, 34] on icon at bounding box center [568, 39] width 10 height 10
click at [548, 65] on li "Update Status" at bounding box center [549, 67] width 44 height 11
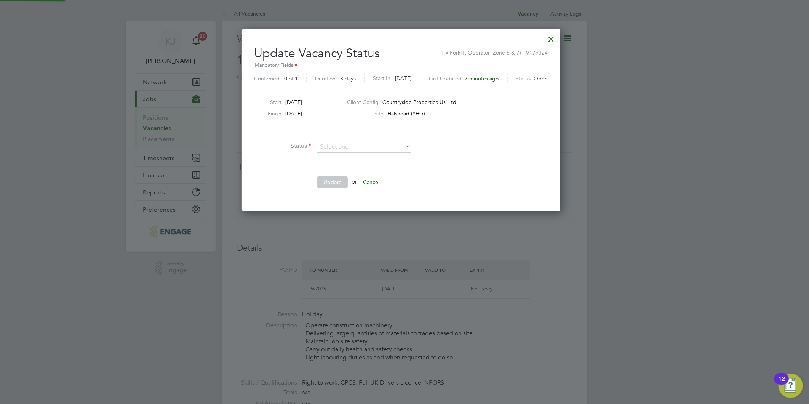
scroll to position [181, 325]
click at [341, 168] on li "Closed" at bounding box center [364, 167] width 95 height 10
type input "Closed"
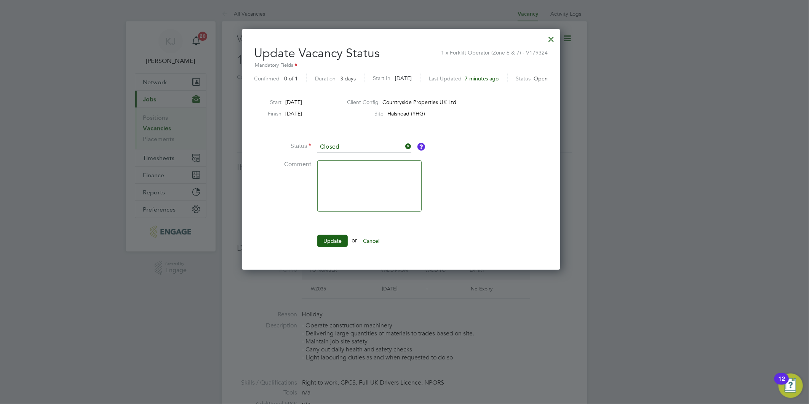
scroll to position [241, 325]
click at [325, 240] on button "Update" at bounding box center [332, 241] width 30 height 12
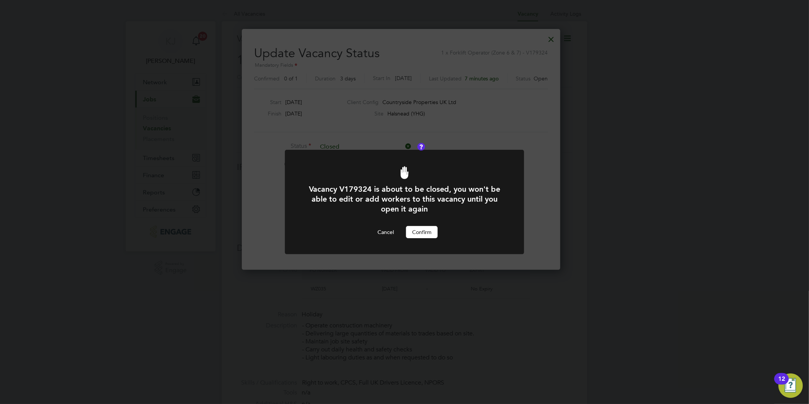
click at [423, 226] on div "Vacancy V179324 is about to be closed, you won't be able to edit or add workers…" at bounding box center [405, 211] width 198 height 54
click at [421, 229] on button "Confirm" at bounding box center [422, 232] width 32 height 12
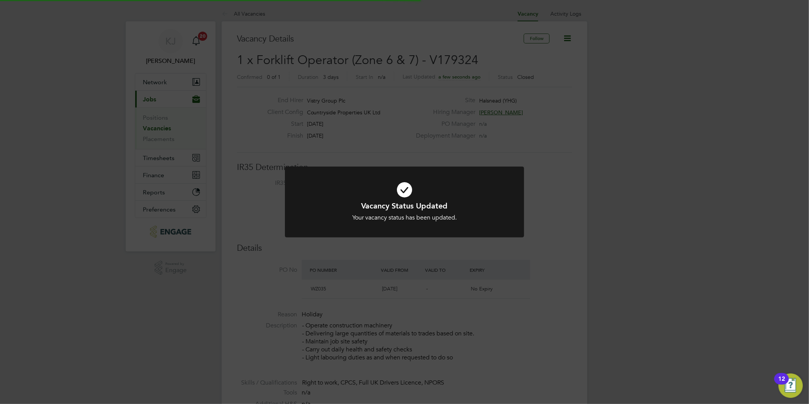
scroll to position [22, 53]
click at [730, 320] on div "Vacancy Status Updated Your vacancy status has been updated. Cancel Okay" at bounding box center [404, 202] width 809 height 404
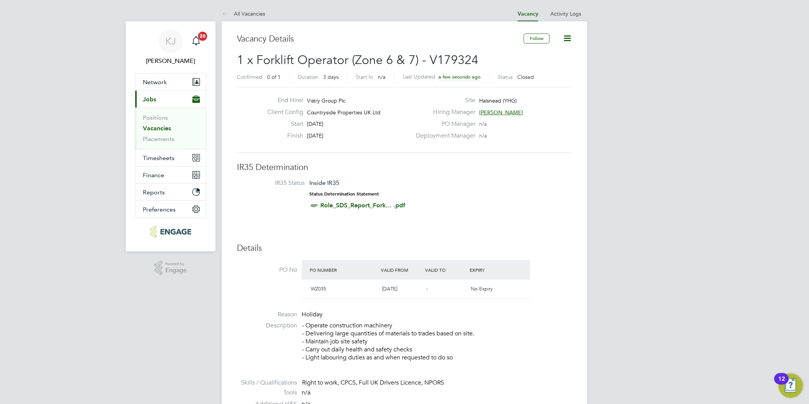
click at [160, 128] on link "Vacancies" at bounding box center [157, 128] width 28 height 7
